Goal: Information Seeking & Learning: Learn about a topic

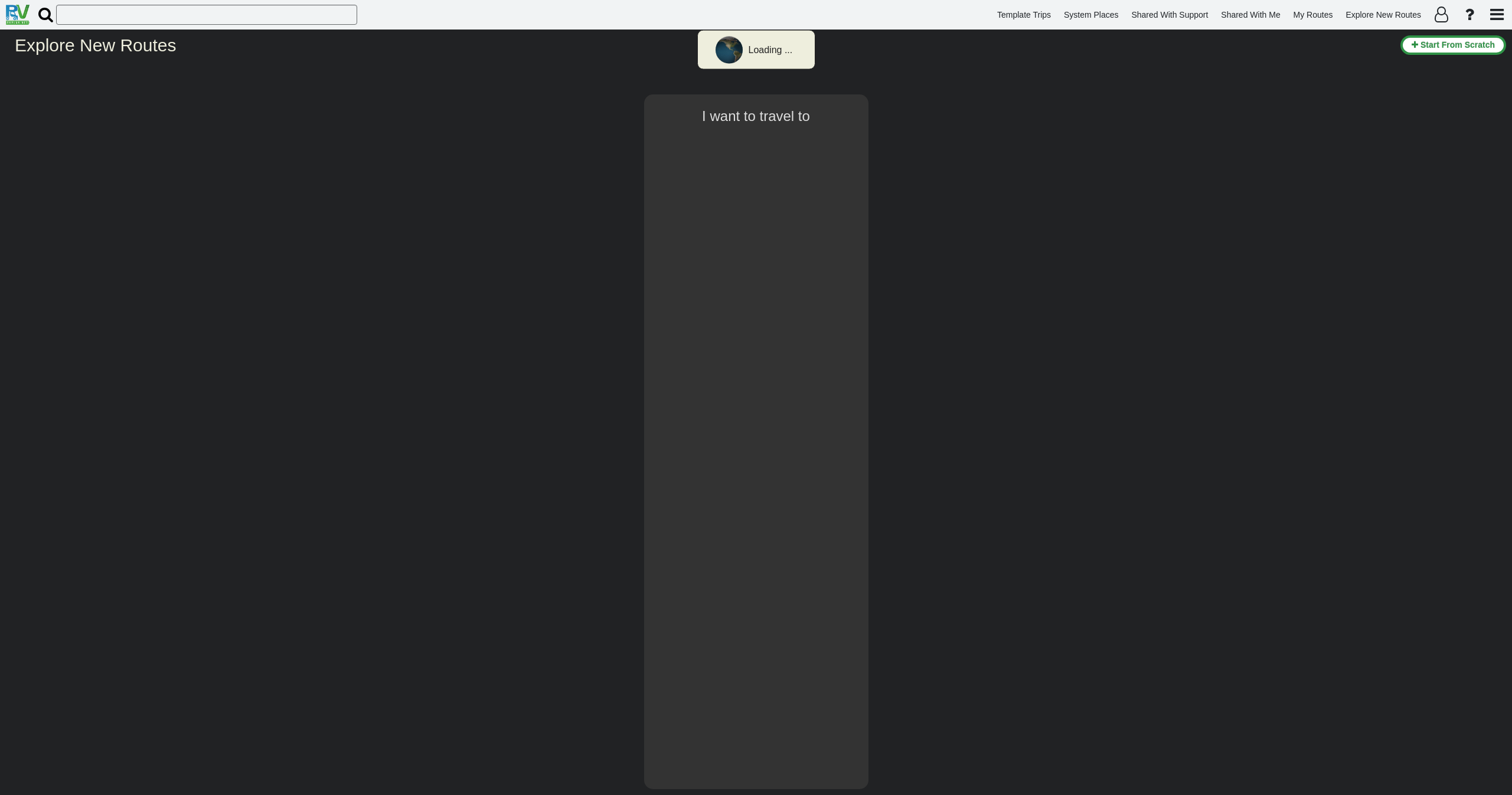
type input "[GEOGRAPHIC_DATA]"
select select "number:2"
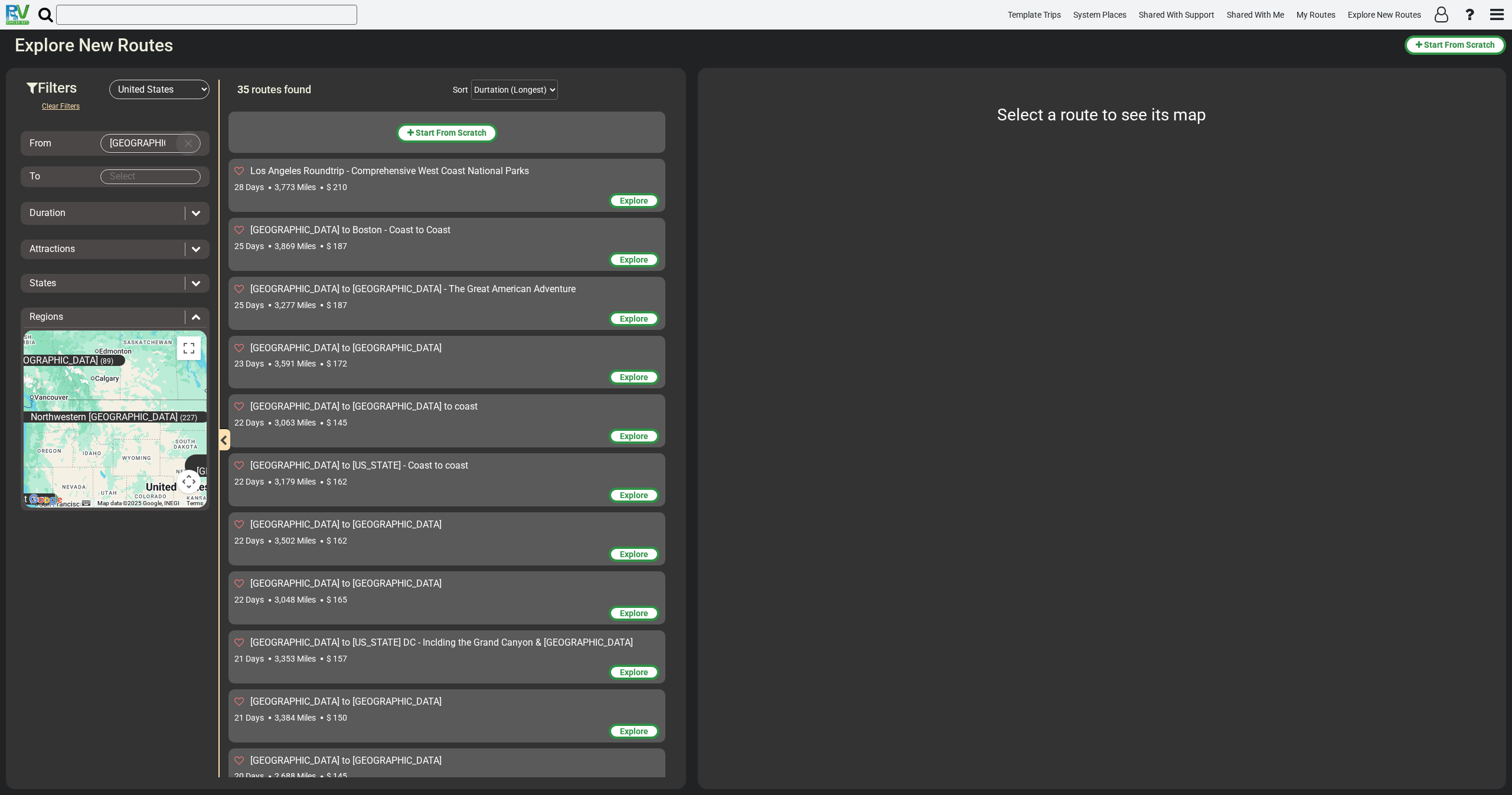
click at [189, 141] on button "Clear Input" at bounding box center [188, 143] width 18 height 18
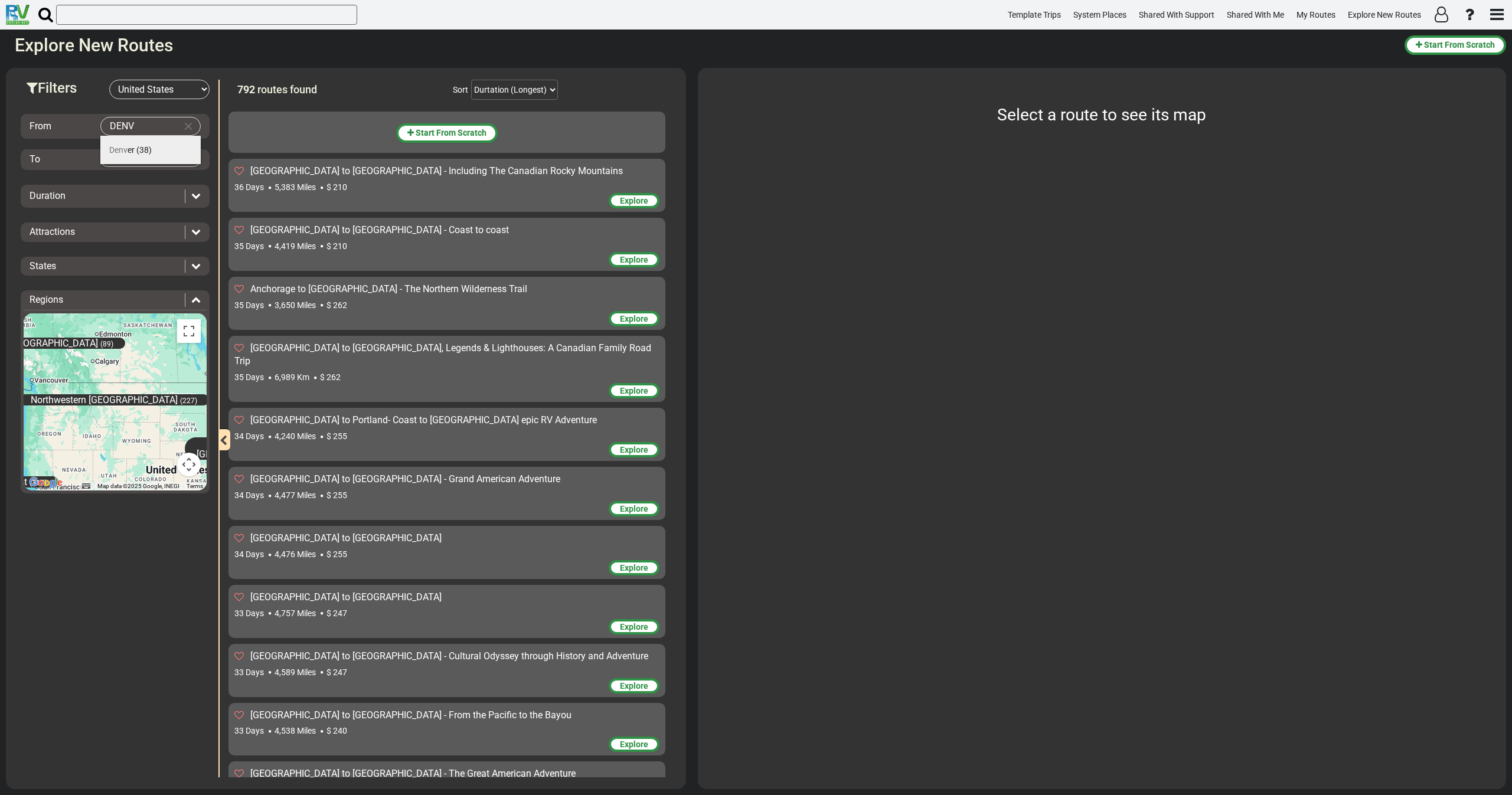
click at [138, 138] on li "Denv er (38)" at bounding box center [150, 150] width 100 height 28
type input "[GEOGRAPHIC_DATA]"
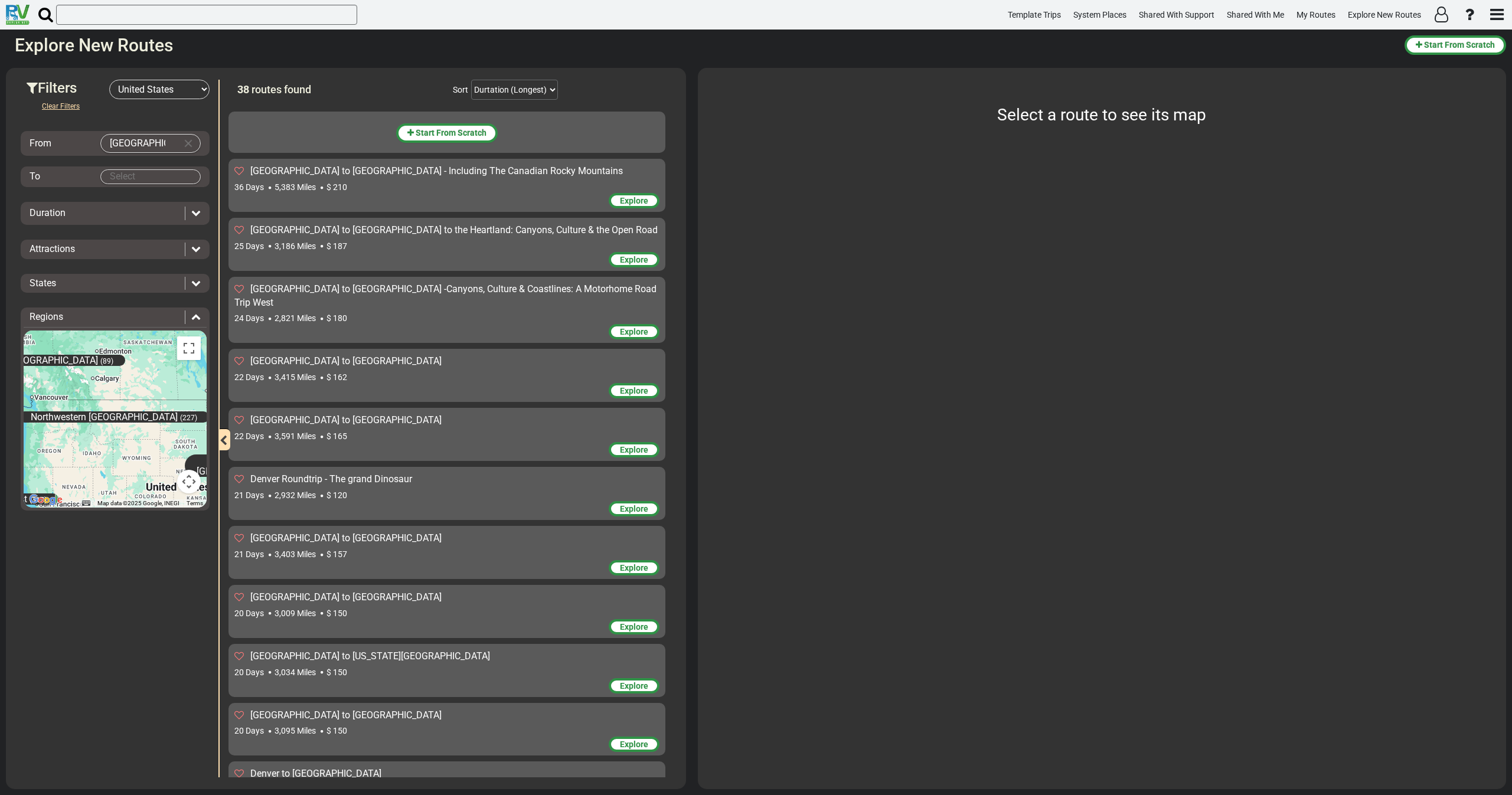
click at [139, 170] on body "Template Trips System Places Shared With Support Shared With Me My Routes Explo…" at bounding box center [756, 398] width 1512 height 795
type input "A"
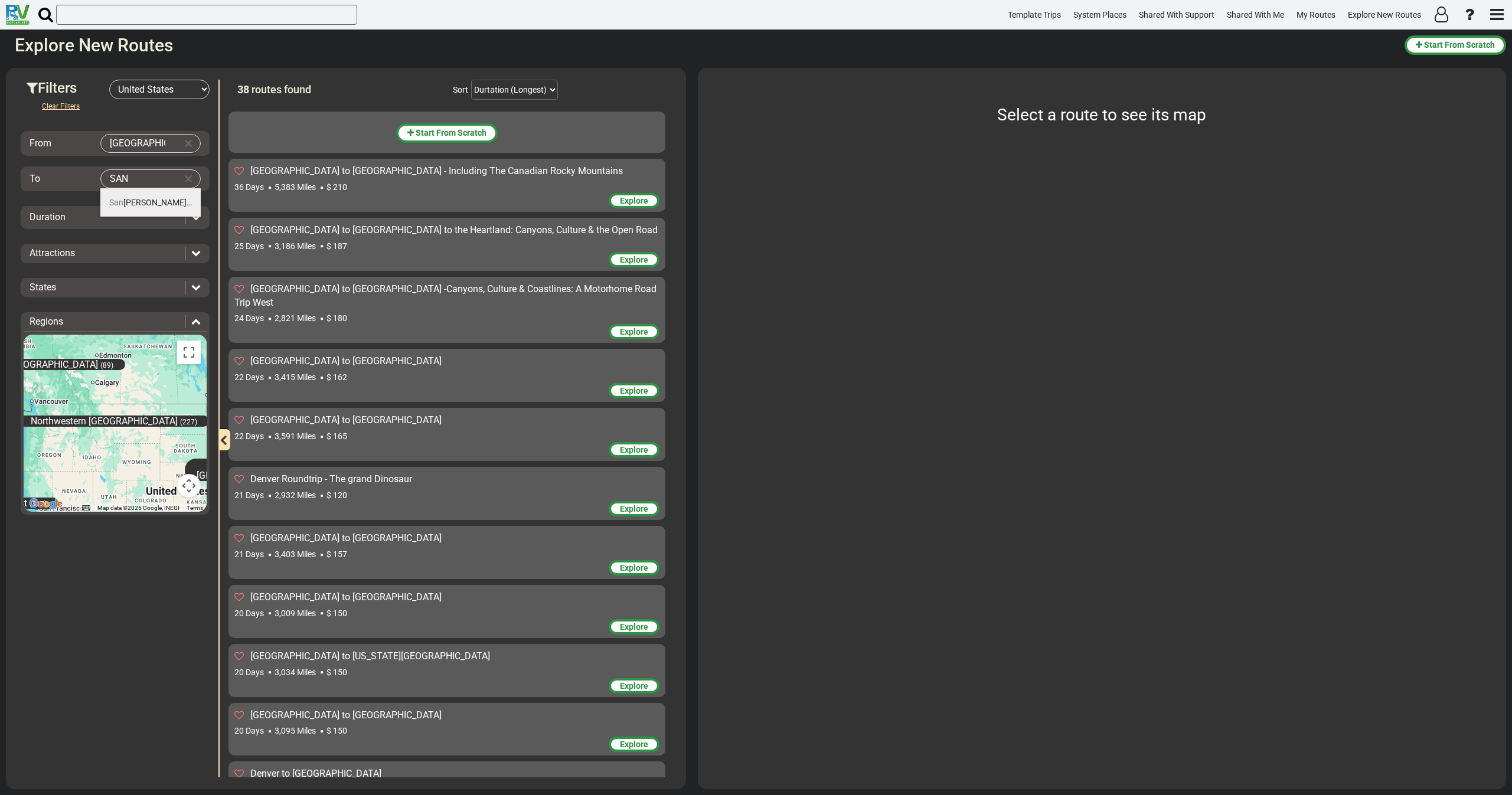
click at [138, 192] on li "[GEOGRAPHIC_DATA] (31)" at bounding box center [150, 202] width 100 height 28
type input "[GEOGRAPHIC_DATA]"
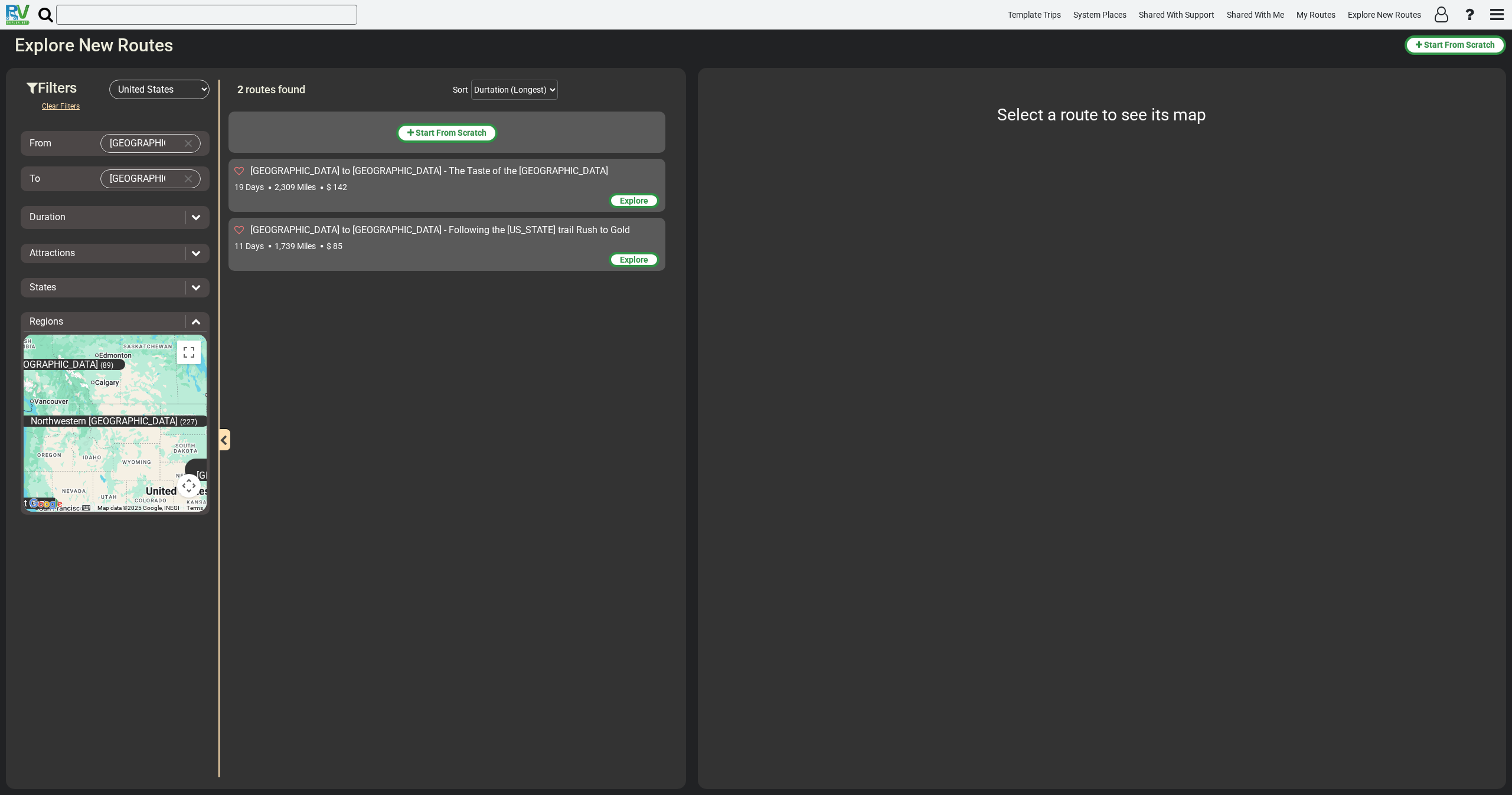
click at [336, 183] on span "$ 142" at bounding box center [337, 187] width 20 height 9
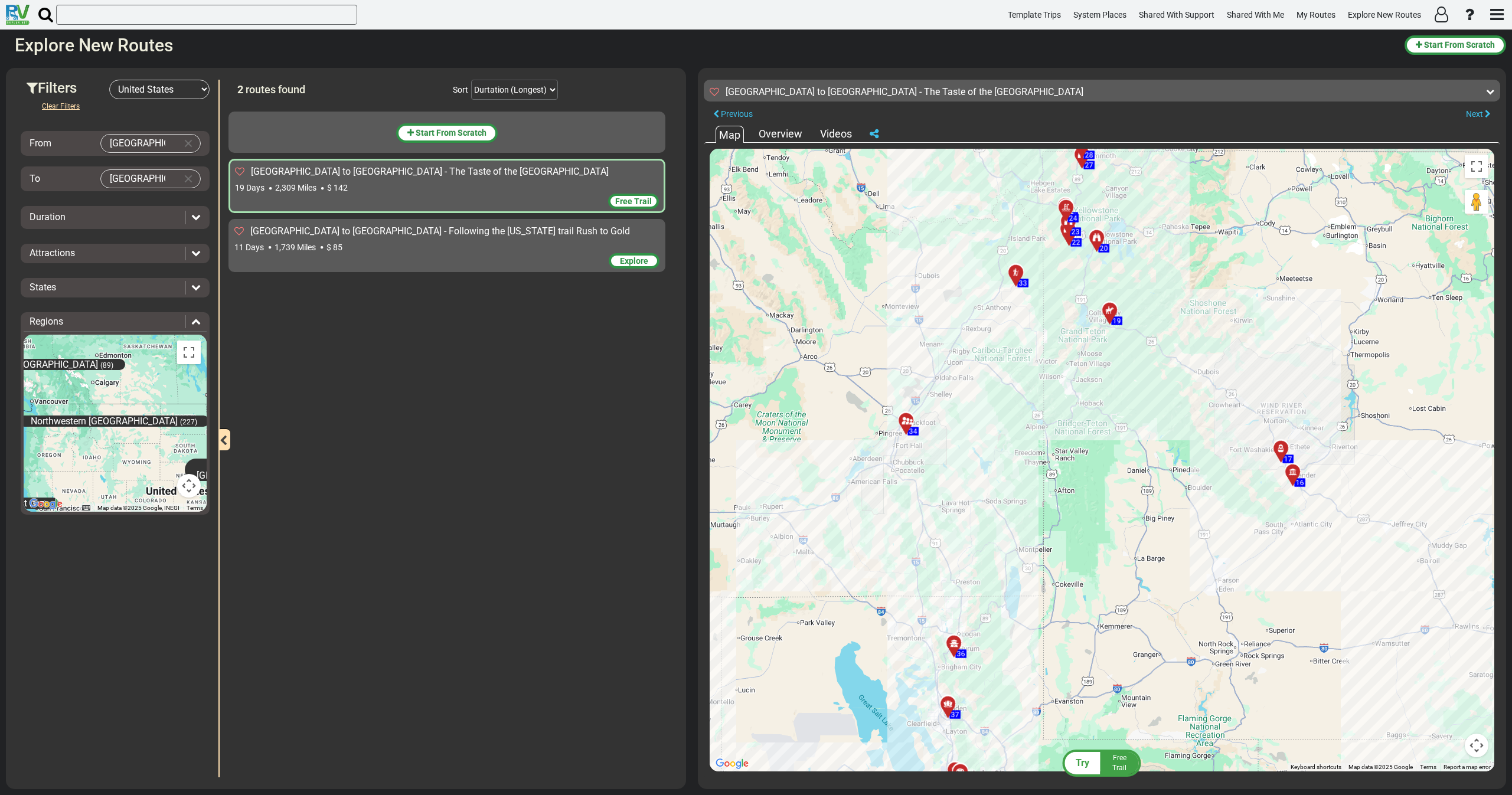
drag, startPoint x: 1109, startPoint y: 436, endPoint x: 1129, endPoint y: 520, distance: 86.3
click at [1129, 520] on div "To activate drag with keyboard, press Alt + Enter. Once in keyboard drag state,…" at bounding box center [1102, 460] width 785 height 623
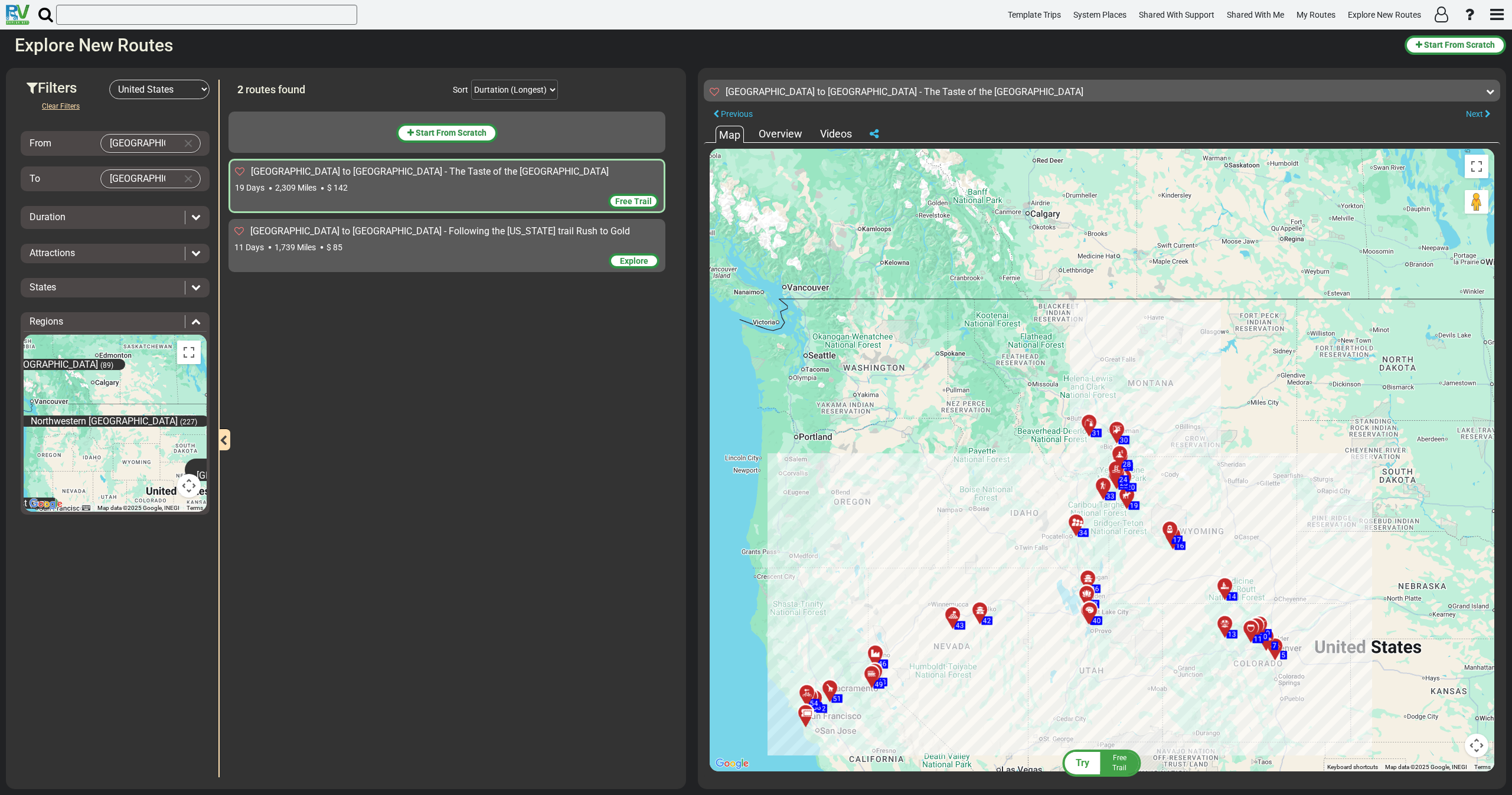
click at [345, 241] on div "11 Days 1,739 Miles $ 85" at bounding box center [447, 247] width 425 height 12
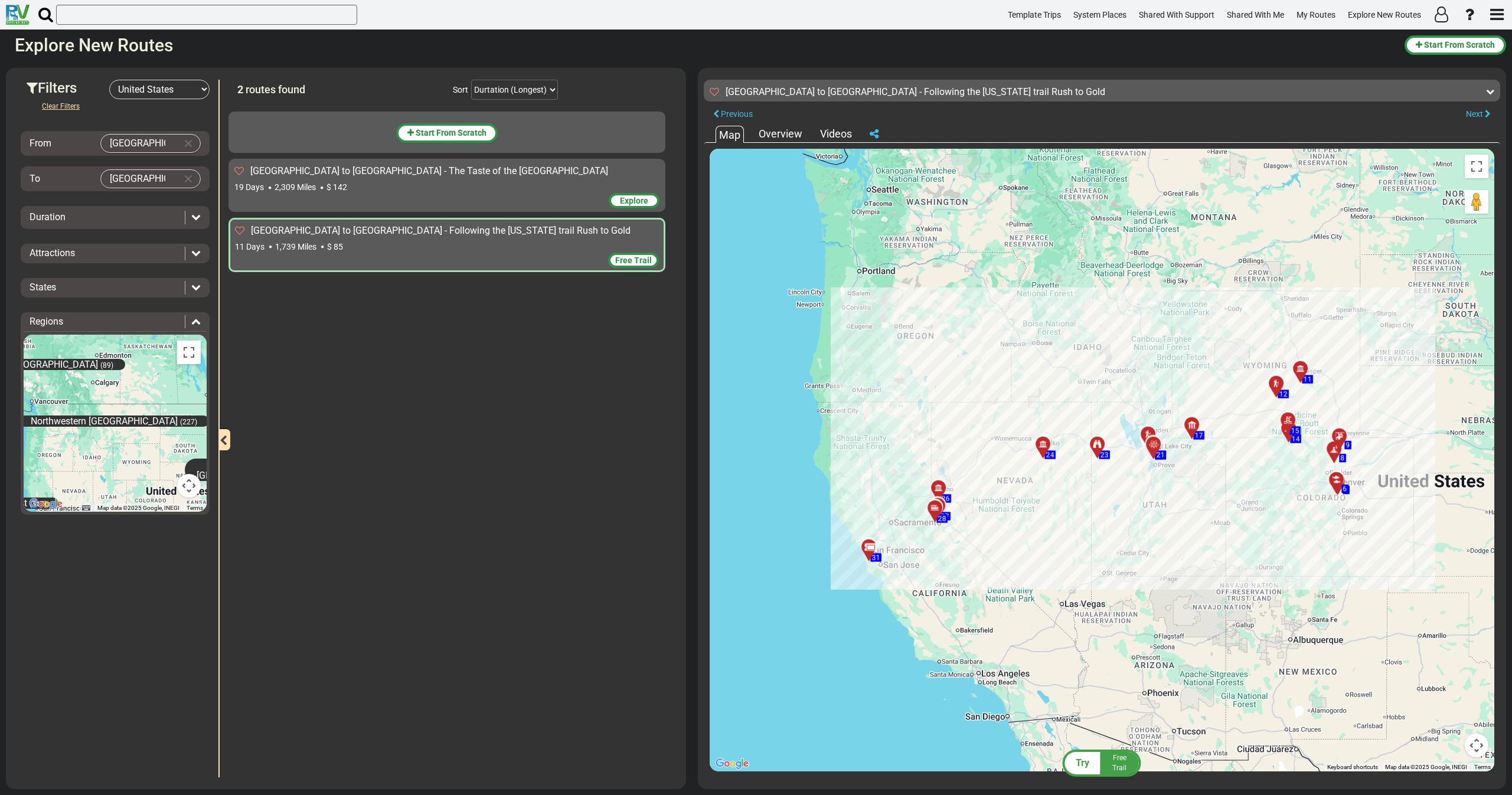
click at [351, 182] on div "19 Days 2,309 Miles $ 142" at bounding box center [447, 187] width 425 height 12
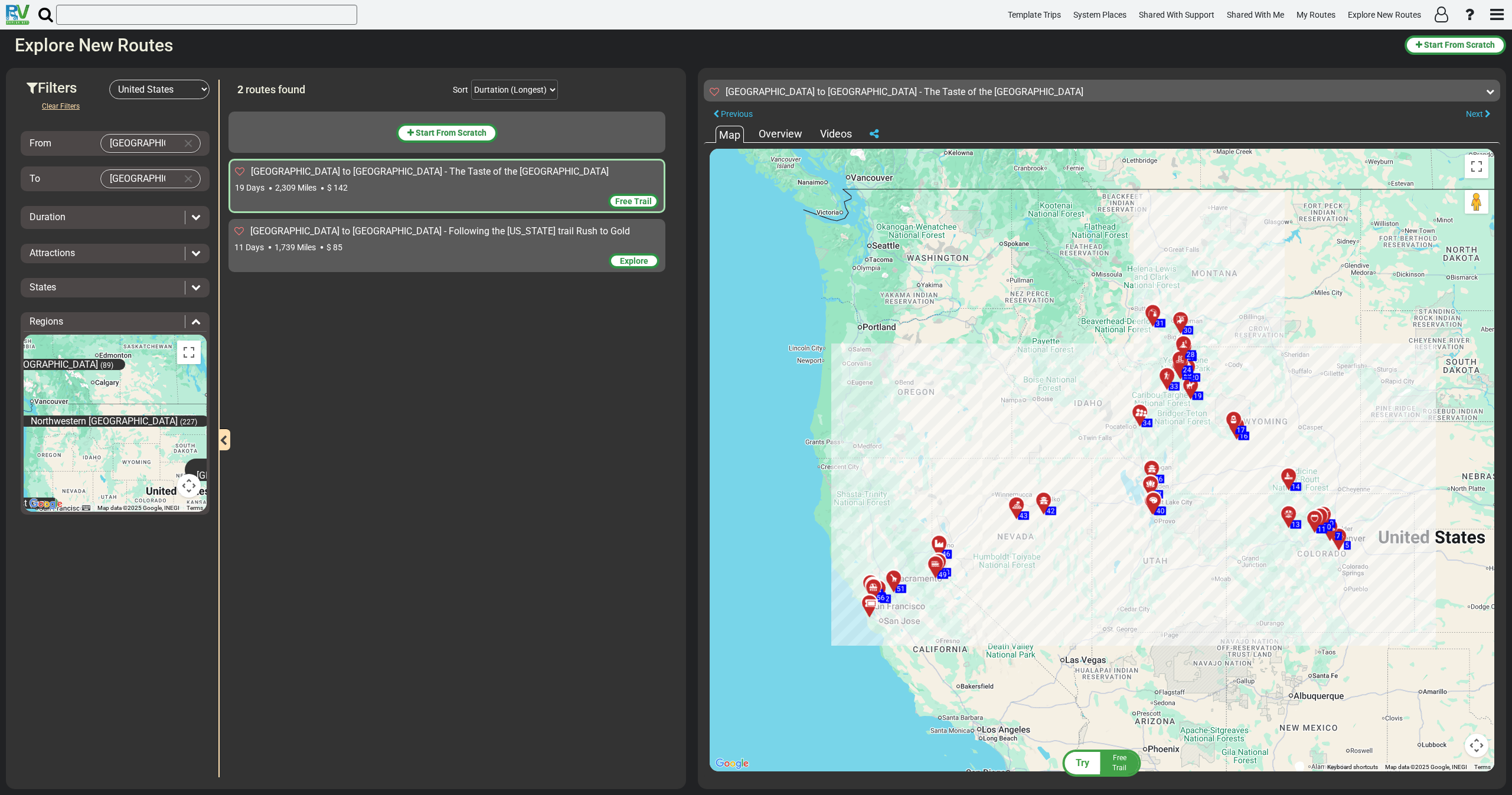
click at [874, 137] on icon at bounding box center [874, 134] width 9 height 11
